Goal: Transaction & Acquisition: Purchase product/service

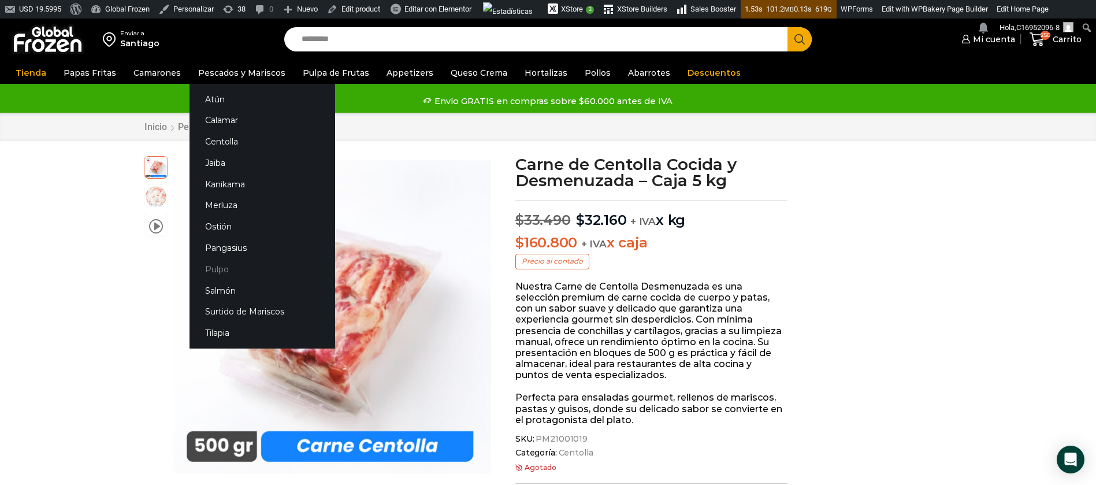
click at [207, 273] on link "Pulpo" at bounding box center [262, 268] width 146 height 21
click at [222, 269] on link "Pulpo" at bounding box center [262, 268] width 146 height 21
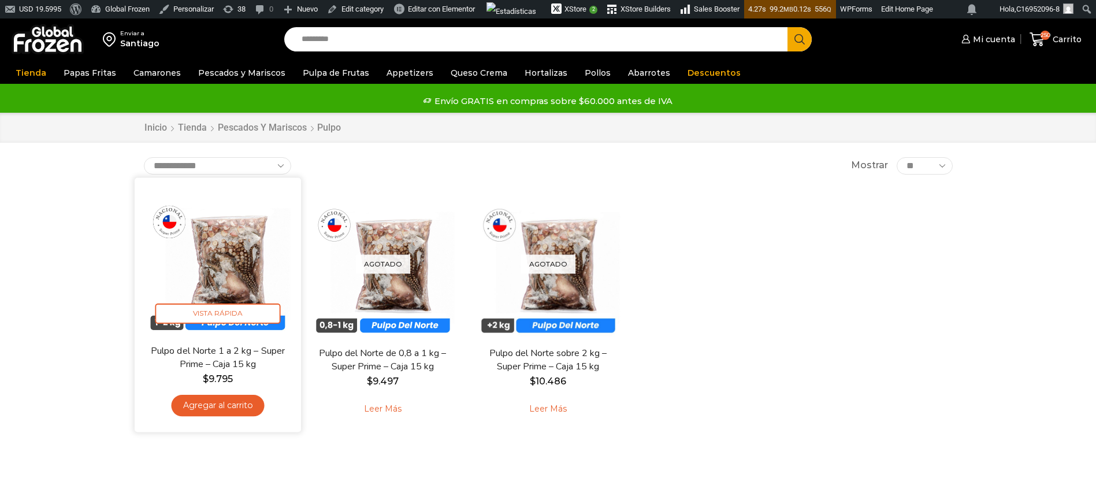
click at [229, 289] on img at bounding box center [217, 260] width 149 height 149
